Goal: Find specific page/section: Find specific page/section

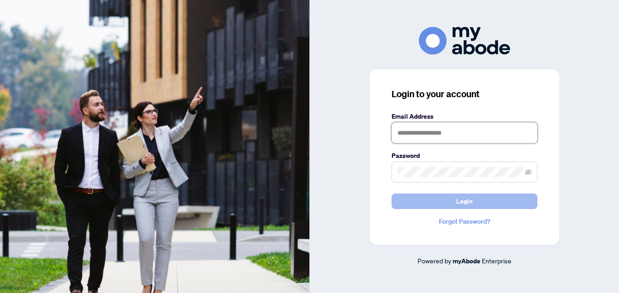
type input "**********"
click at [415, 204] on button "Login" at bounding box center [464, 200] width 146 height 15
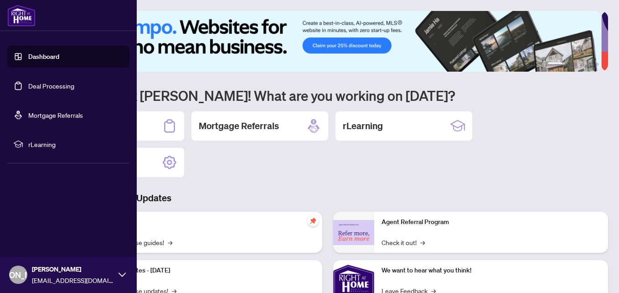
click at [53, 87] on link "Deal Processing" at bounding box center [51, 86] width 46 height 8
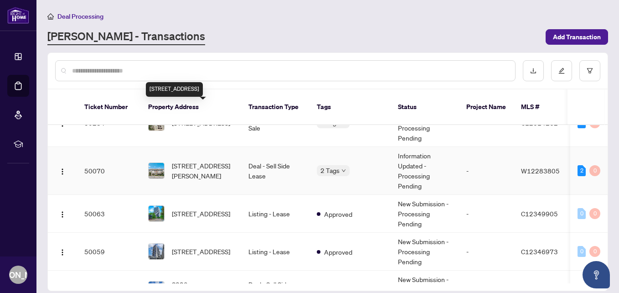
scroll to position [137, 0]
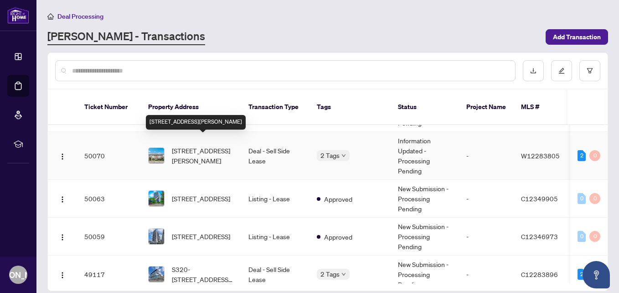
click at [214, 145] on span "65-636 Evans Ave, Toronto, Ontario M8W 0A8, Canada" at bounding box center [203, 155] width 62 height 20
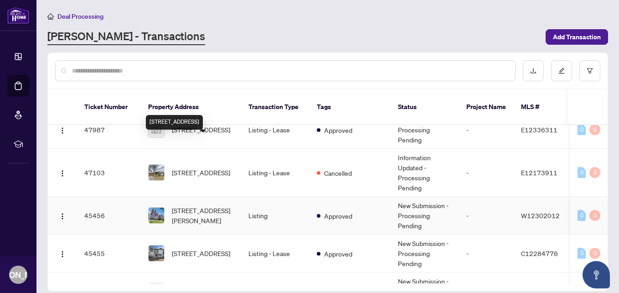
scroll to position [365, 0]
